Goal: Information Seeking & Learning: Learn about a topic

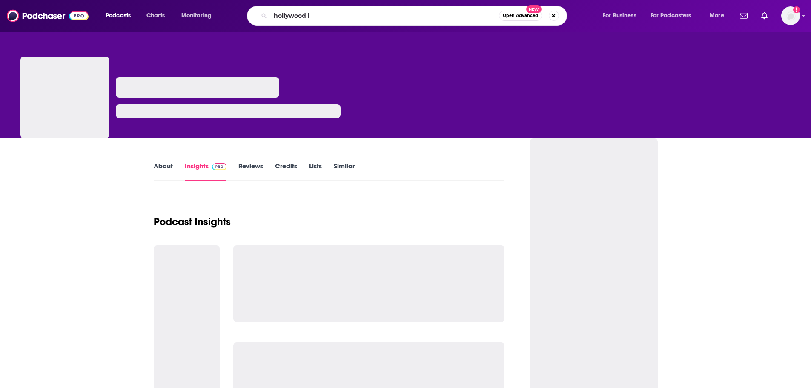
type input "hollywood iq"
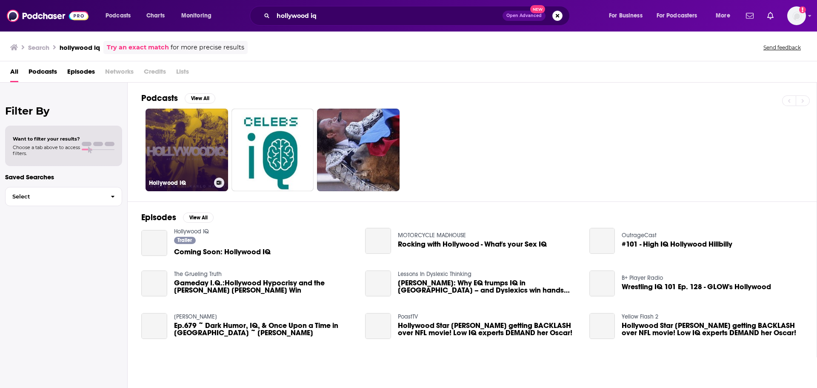
click at [193, 142] on link "Hollywood IQ" at bounding box center [187, 150] width 83 height 83
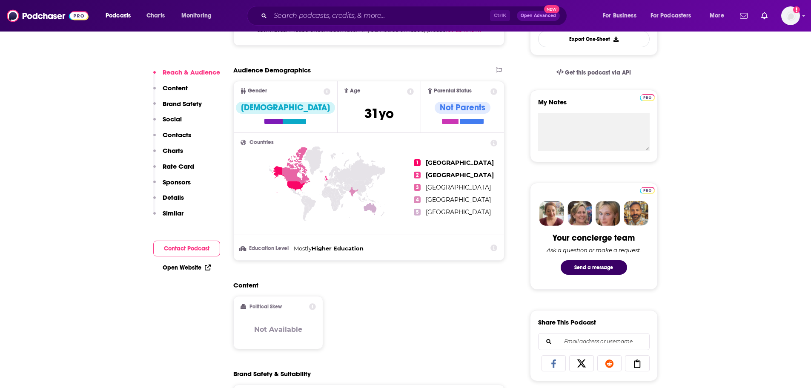
scroll to position [43, 0]
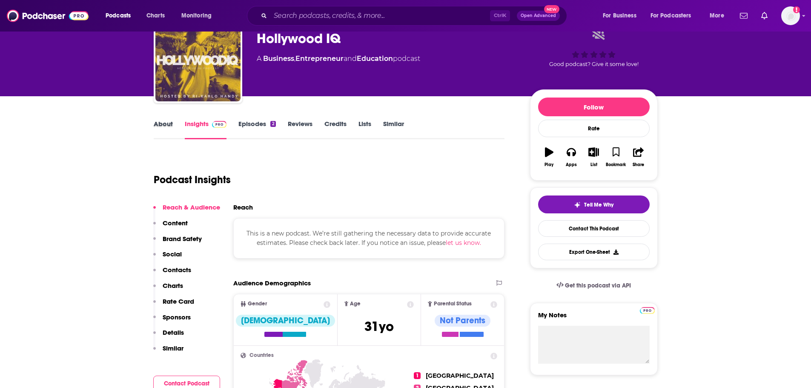
click at [173, 123] on div "About" at bounding box center [169, 130] width 31 height 20
click at [169, 124] on link "About" at bounding box center [163, 130] width 19 height 20
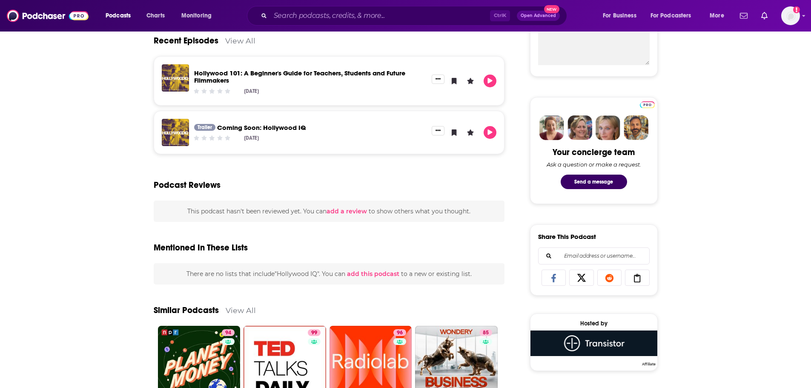
scroll to position [340, 0]
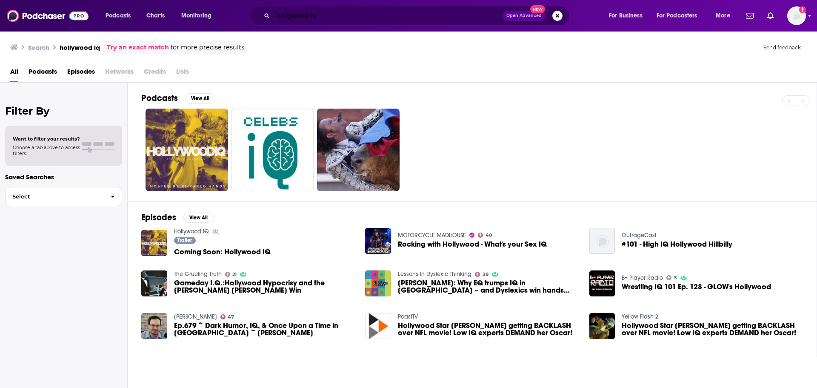
click at [323, 16] on input "hollywood iq" at bounding box center [387, 16] width 229 height 14
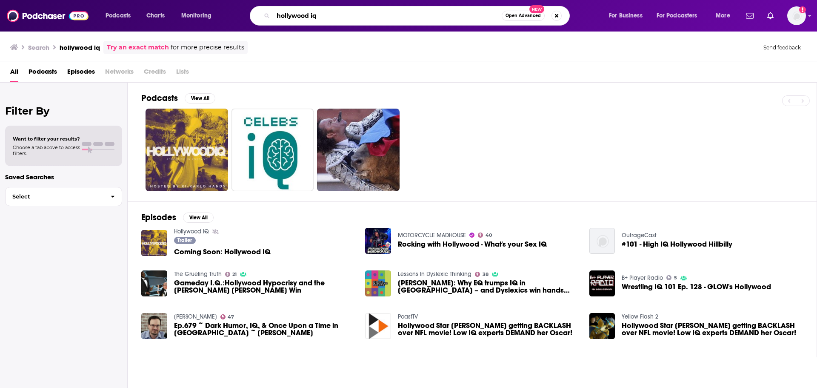
drag, startPoint x: 320, startPoint y: 15, endPoint x: 311, endPoint y: 15, distance: 8.9
click at [311, 15] on input "hollywood iq" at bounding box center [387, 16] width 228 height 14
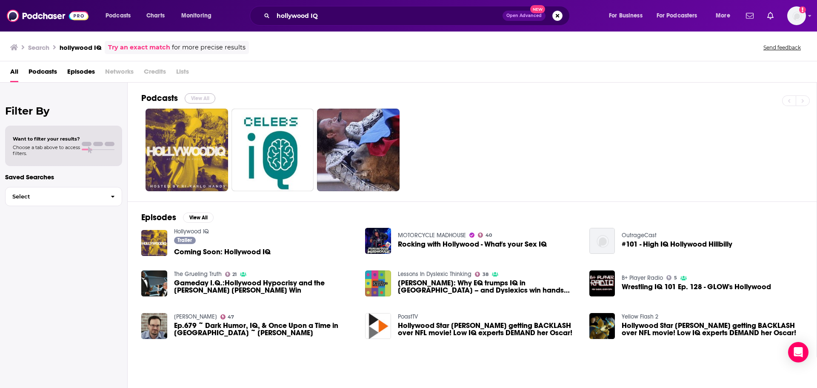
click at [202, 97] on button "View All" at bounding box center [200, 98] width 31 height 10
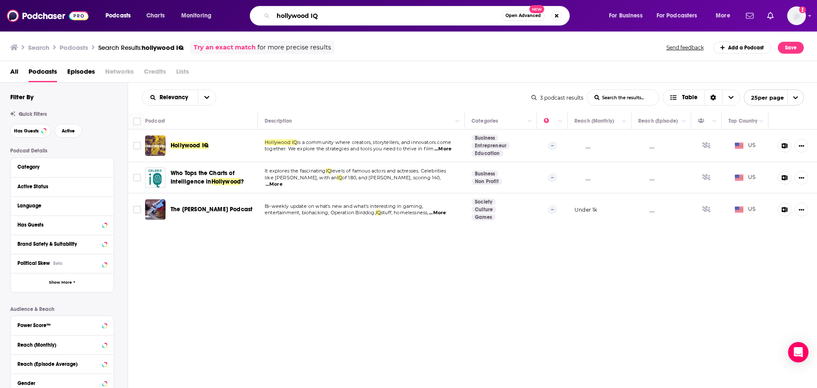
drag, startPoint x: 288, startPoint y: 12, endPoint x: 255, endPoint y: 11, distance: 33.6
click at [255, 11] on div "hollywood IQ Open Advanced New" at bounding box center [410, 16] width 320 height 20
type input "mad realitites"
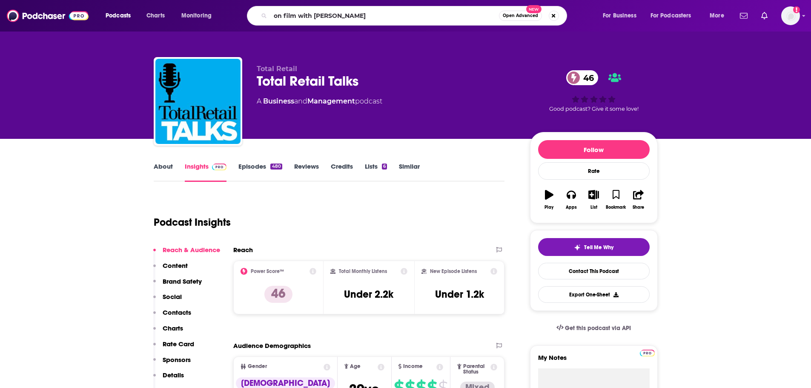
type input "on film with [PERSON_NAME]"
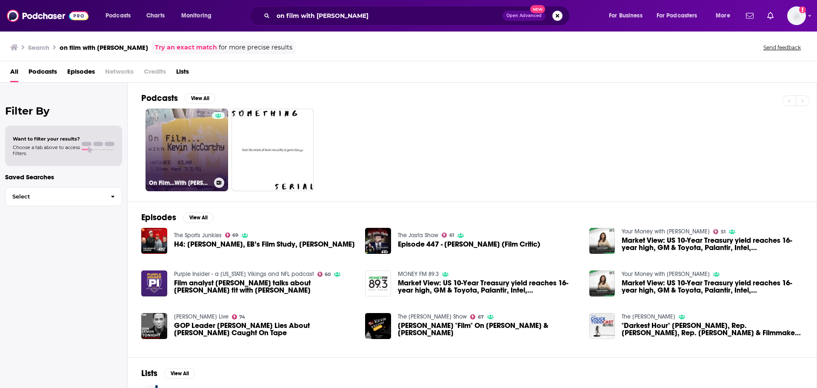
click at [204, 132] on link "On Film…With Kevin McCarthy" at bounding box center [187, 150] width 83 height 83
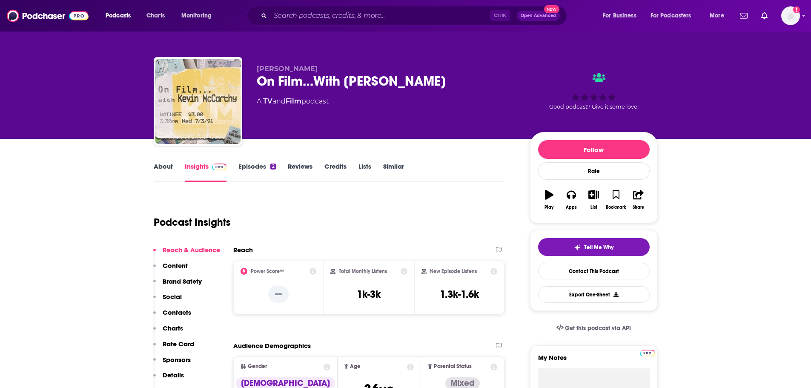
click at [165, 168] on link "About" at bounding box center [163, 172] width 19 height 20
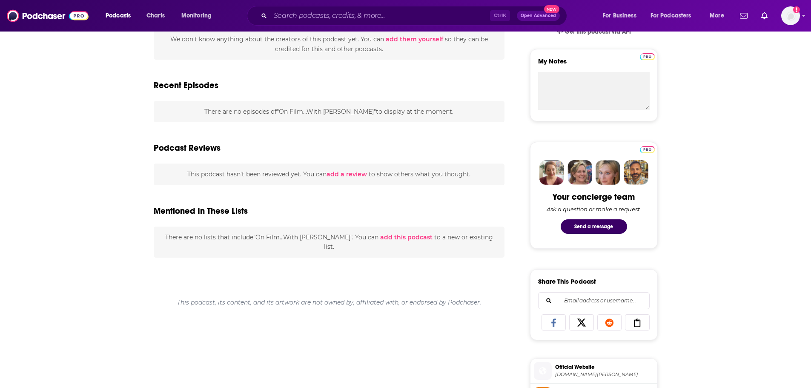
scroll to position [85, 0]
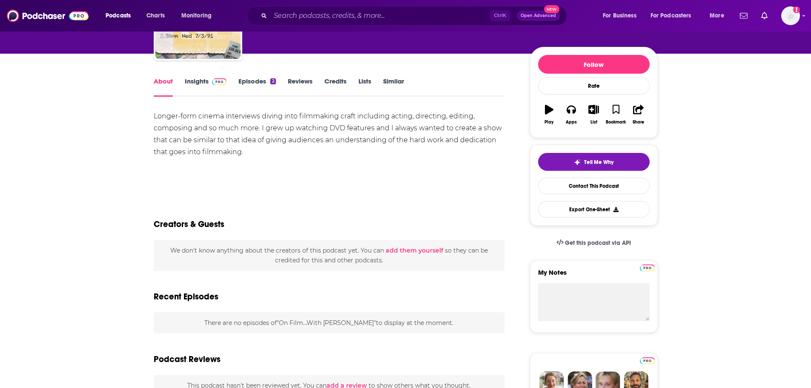
click at [194, 87] on link "Insights" at bounding box center [206, 87] width 42 height 20
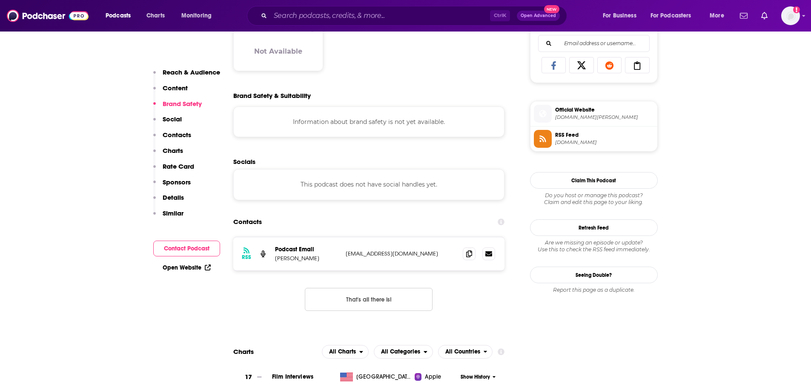
scroll to position [638, 0]
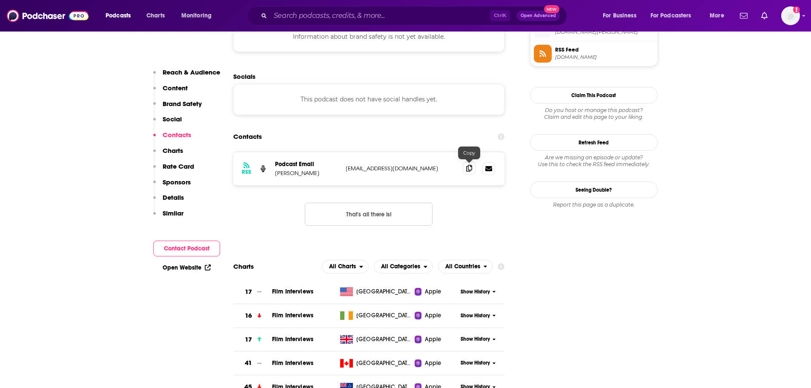
click at [470, 171] on icon at bounding box center [469, 168] width 6 height 7
